Goal: Check status

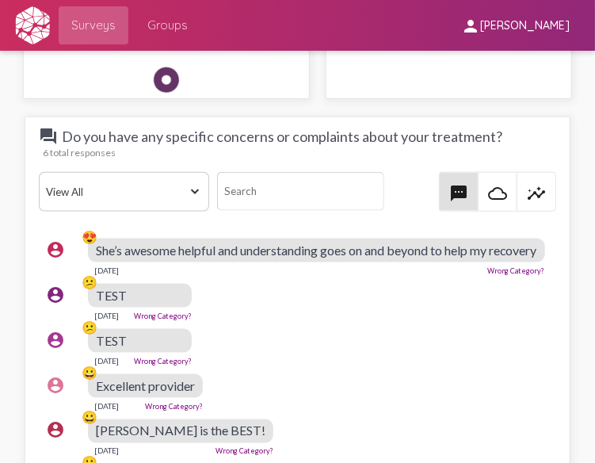
scroll to position [2456, 0]
